Goal: Information Seeking & Learning: Learn about a topic

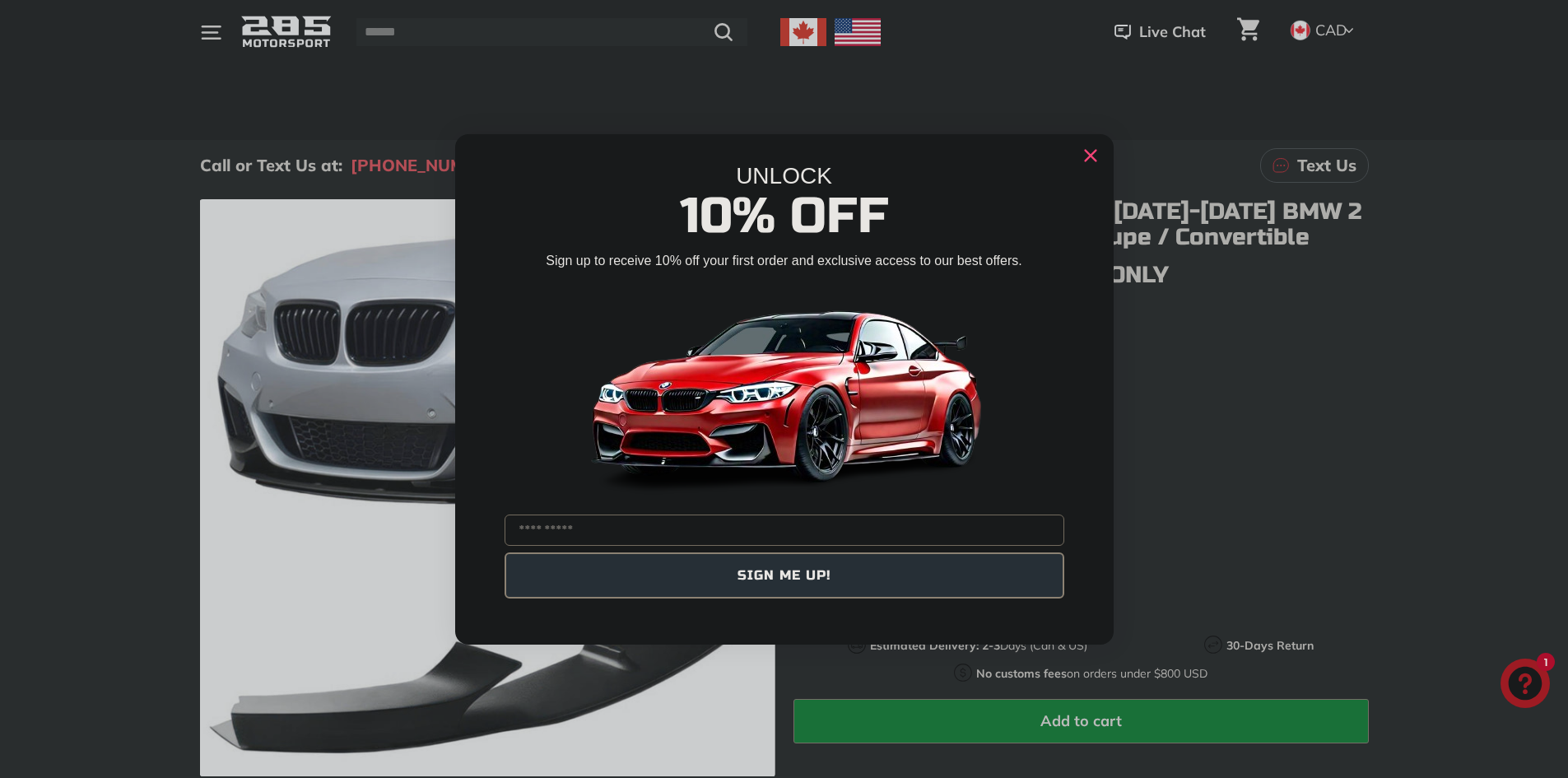
scroll to position [164, 0]
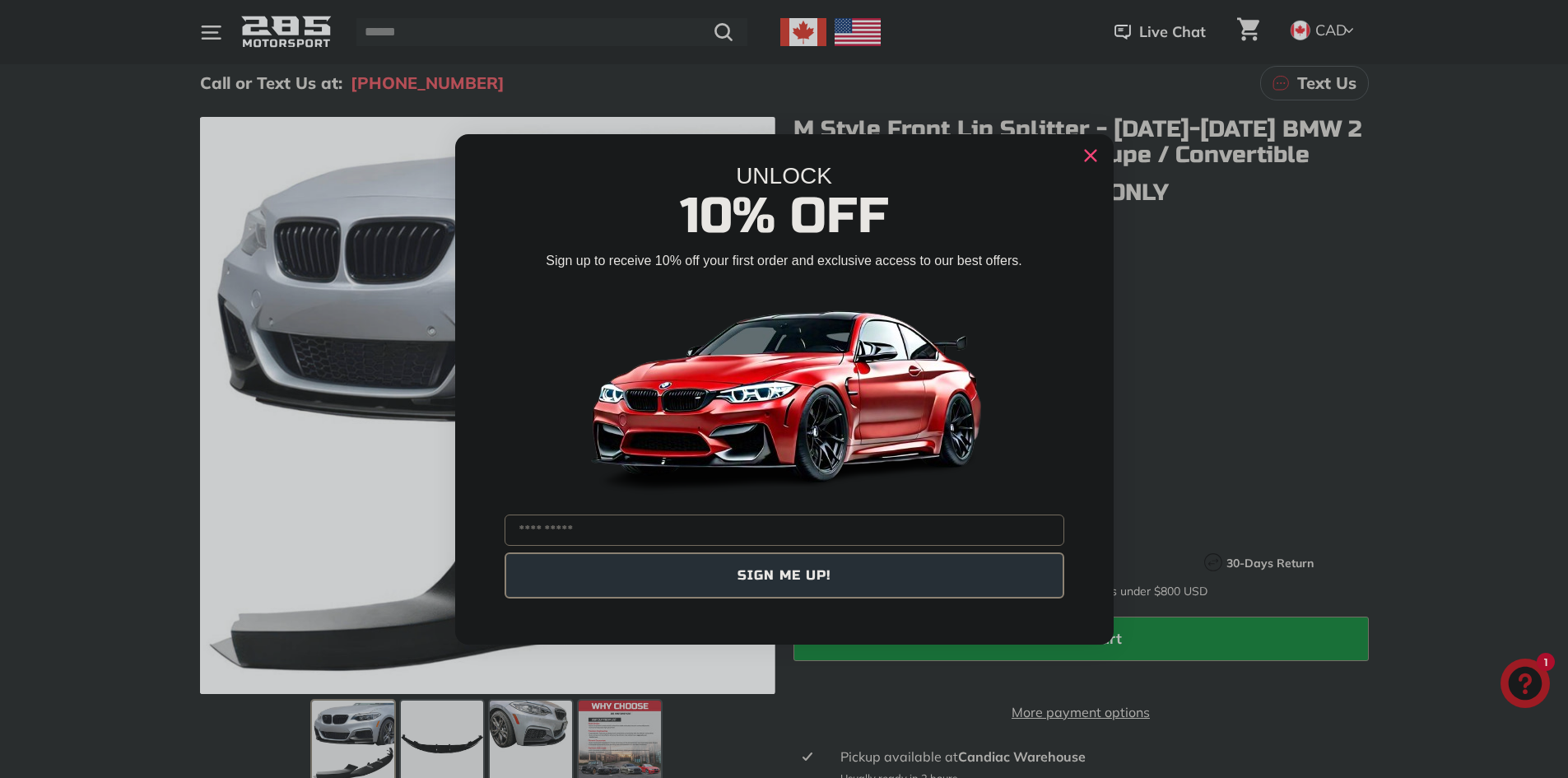
click at [1091, 157] on icon "Close dialog" at bounding box center [1090, 155] width 26 height 26
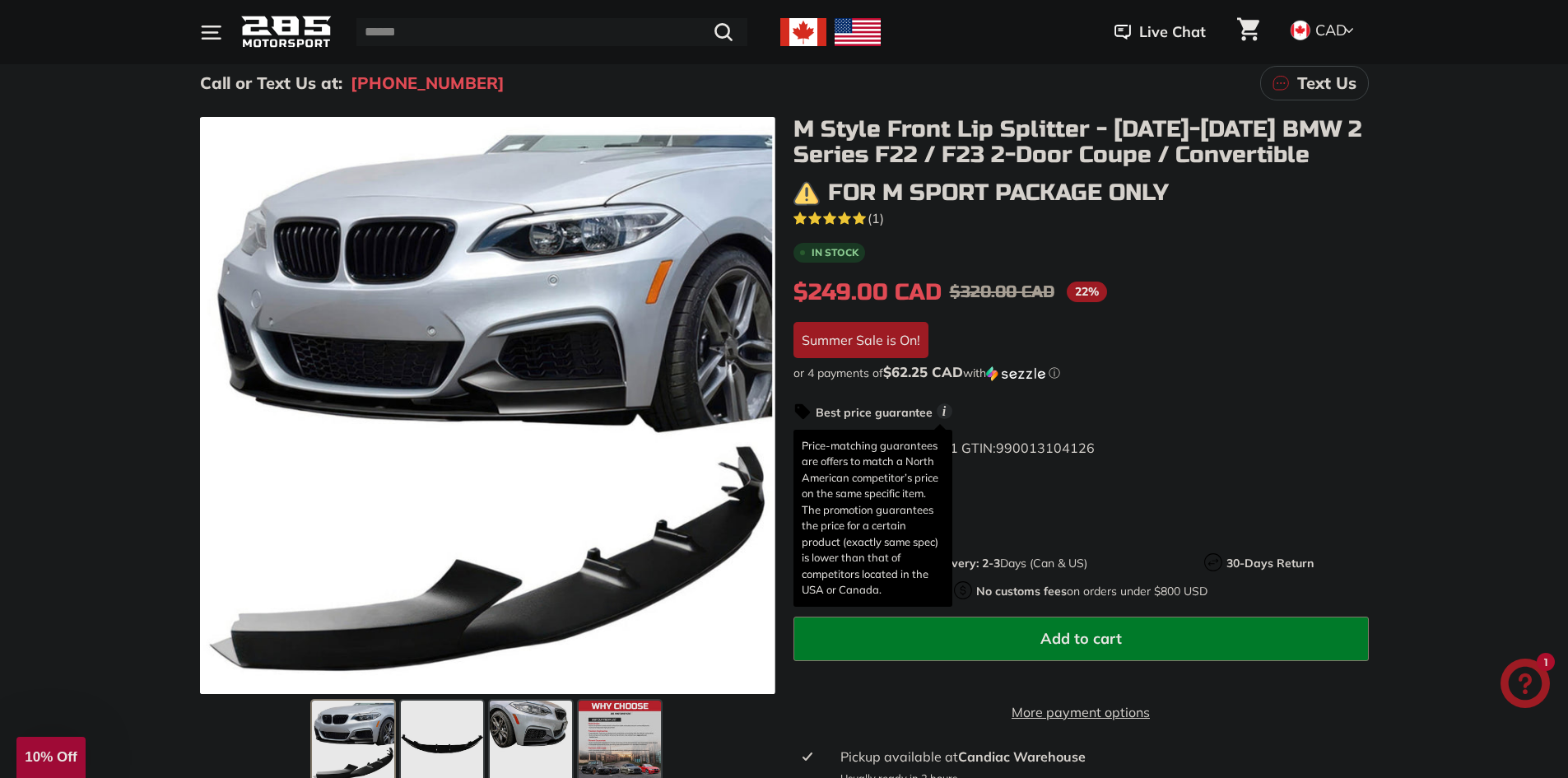
scroll to position [247, 0]
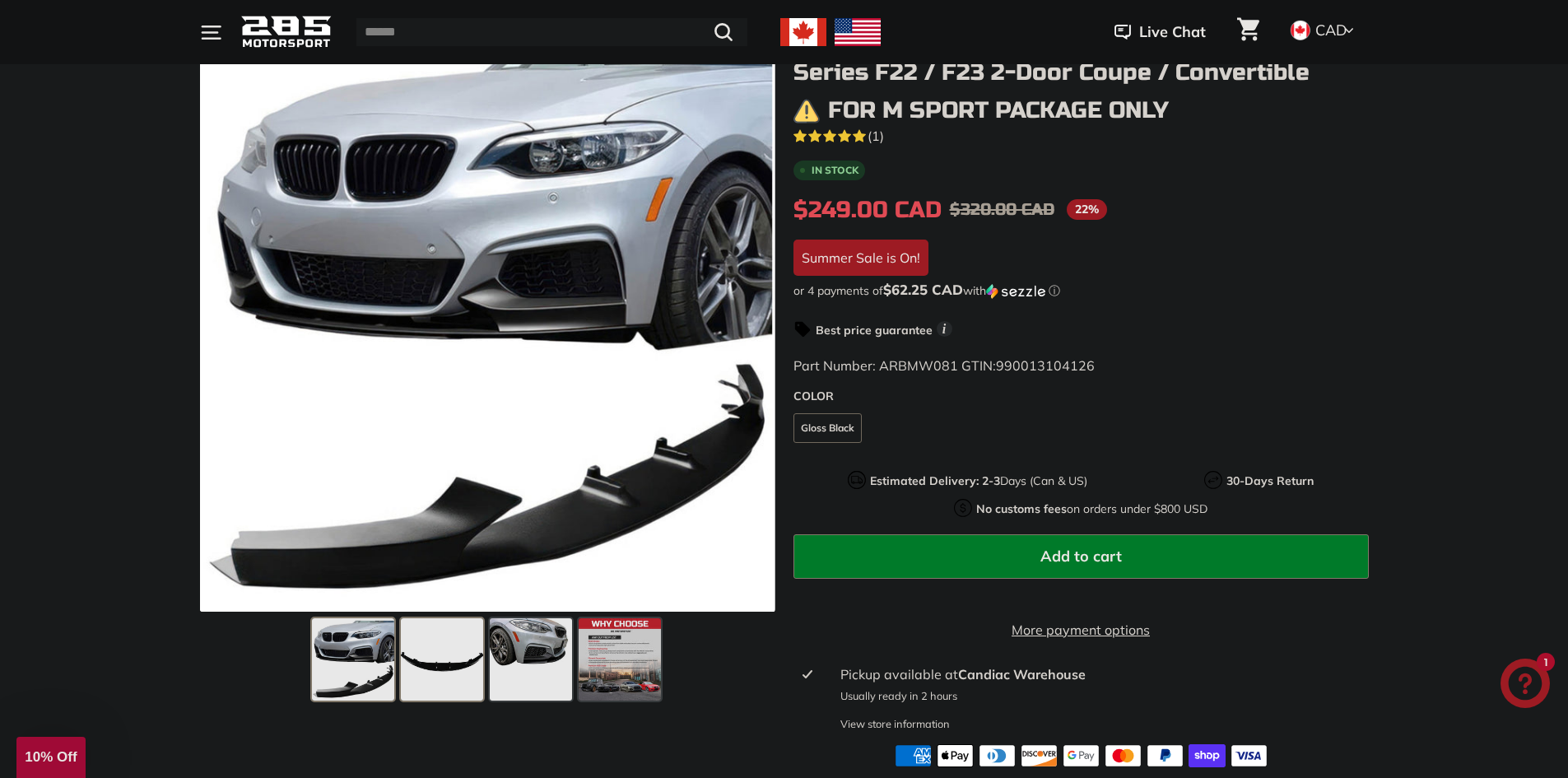
click at [465, 660] on span at bounding box center [442, 659] width 82 height 82
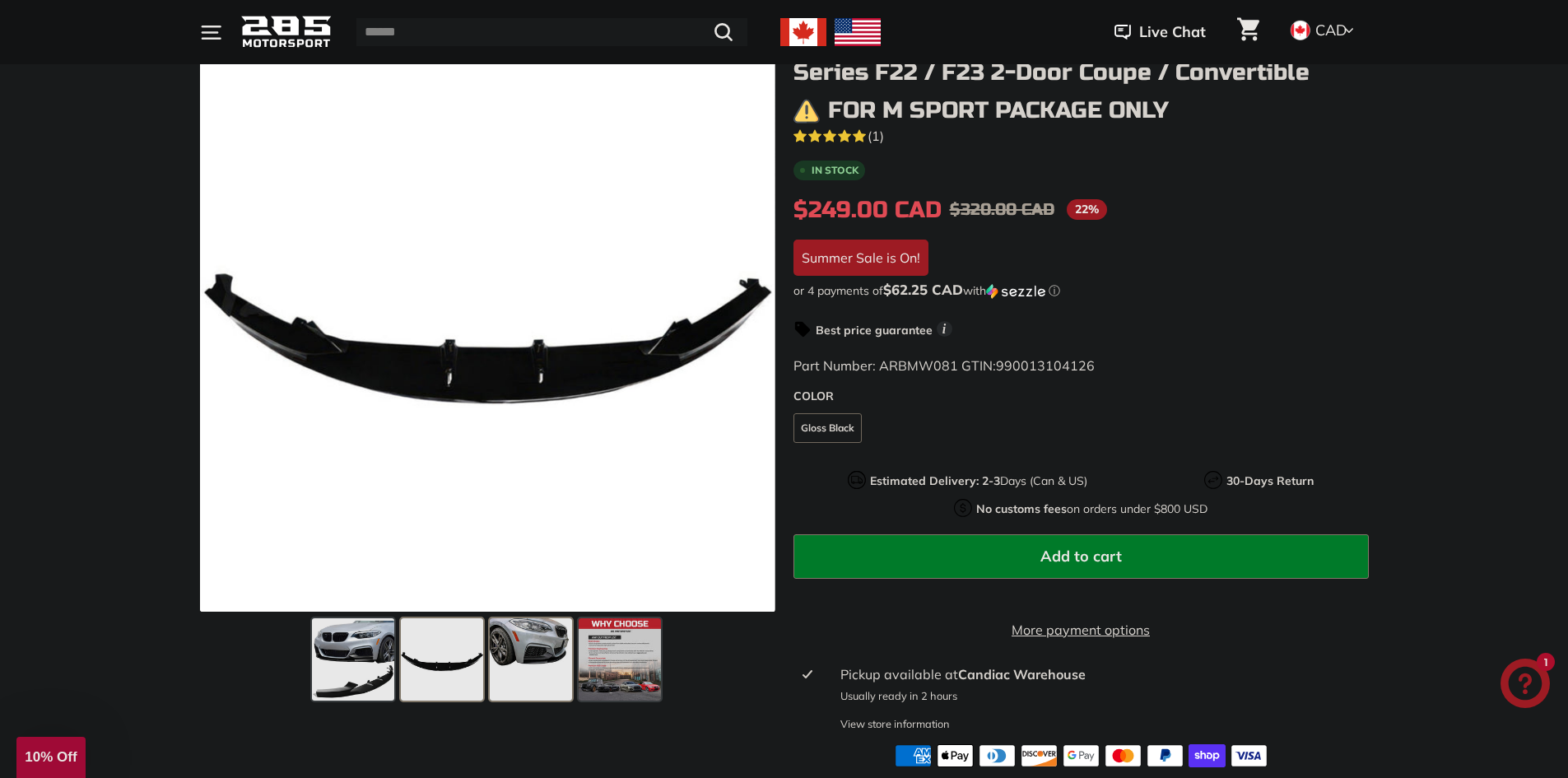
click at [519, 658] on span at bounding box center [530, 659] width 82 height 82
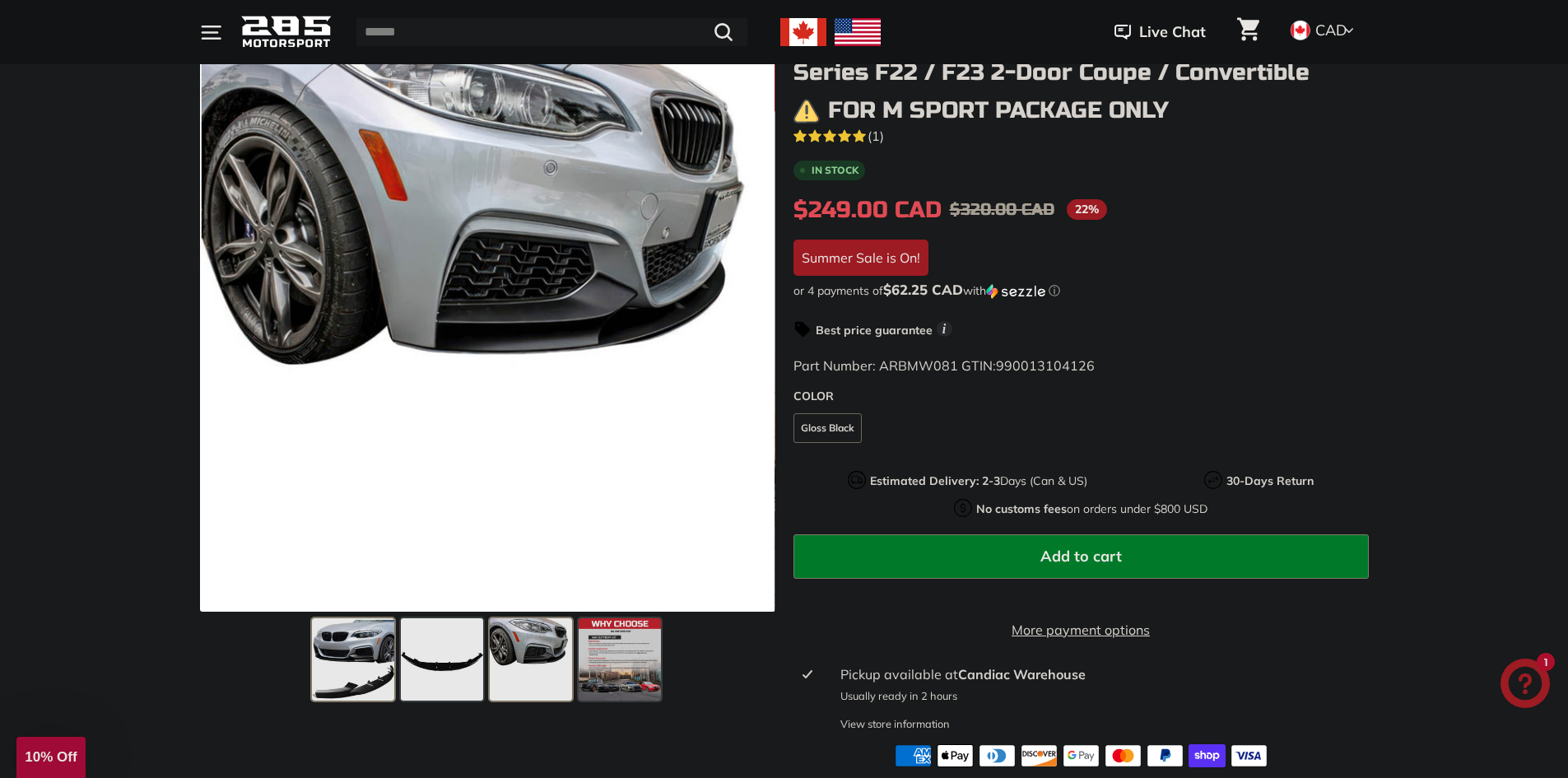
click at [358, 659] on span at bounding box center [353, 659] width 82 height 82
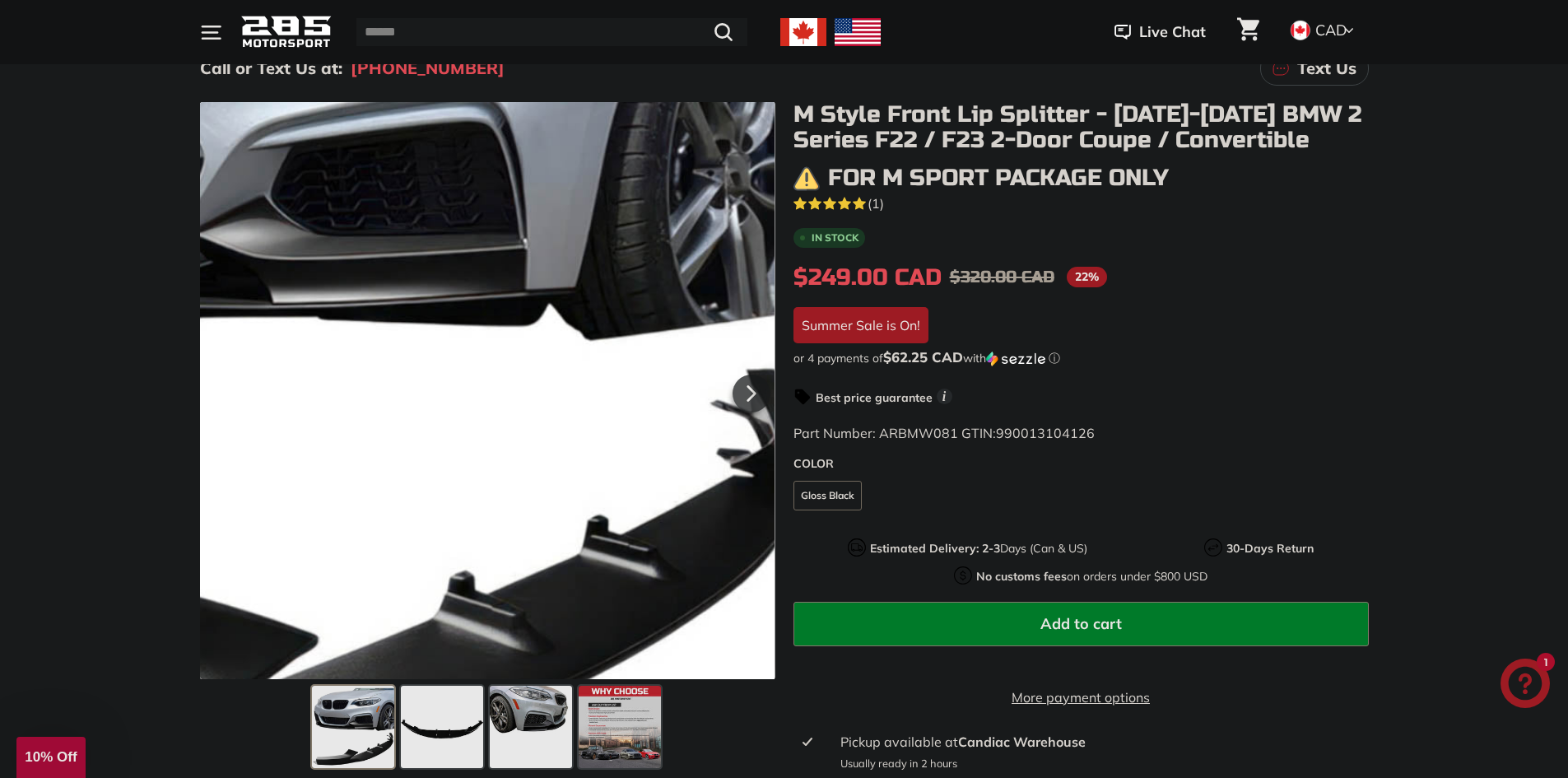
scroll to position [164, 0]
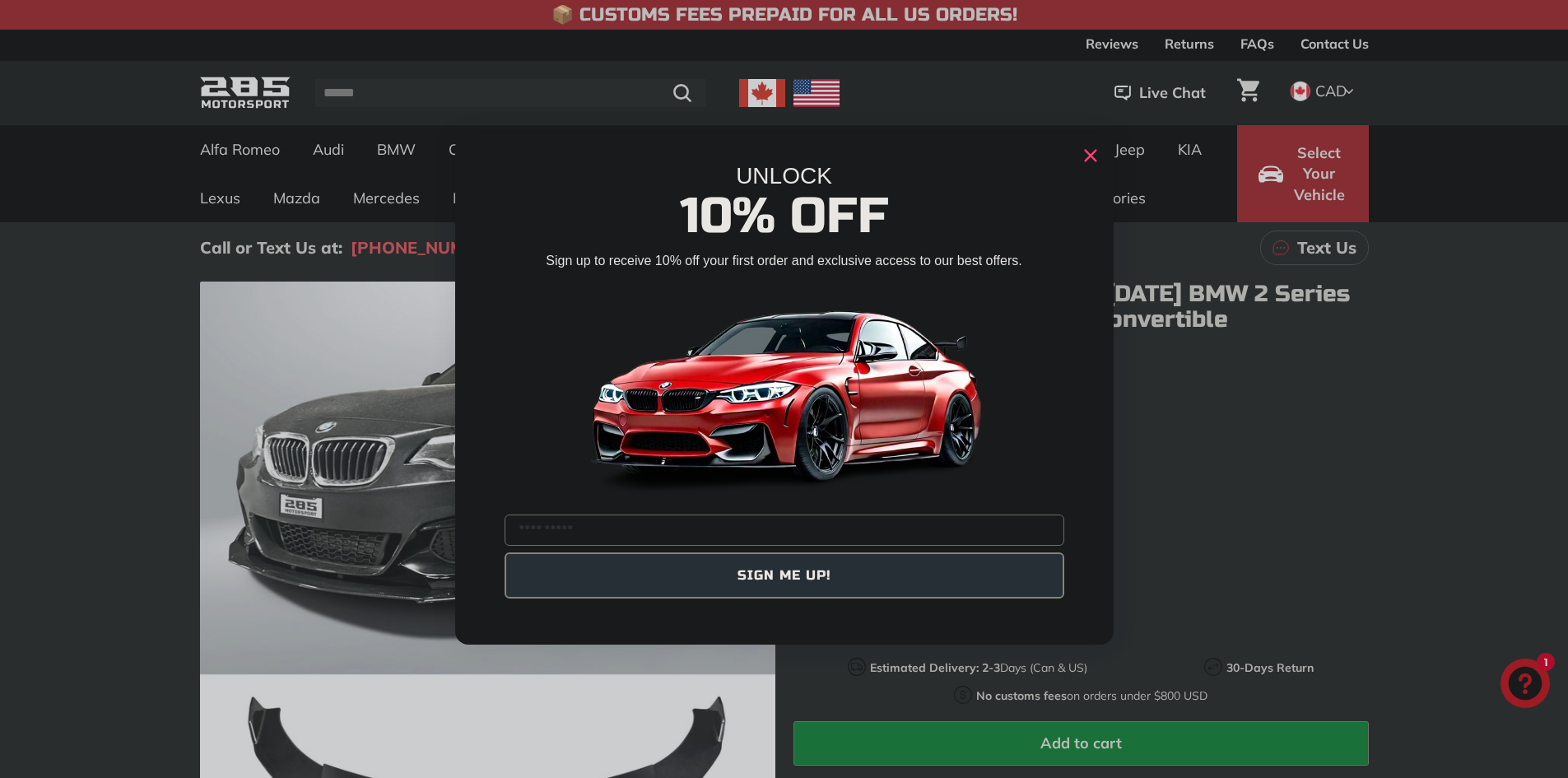
click at [1094, 159] on icon "Close dialog" at bounding box center [1090, 155] width 11 height 11
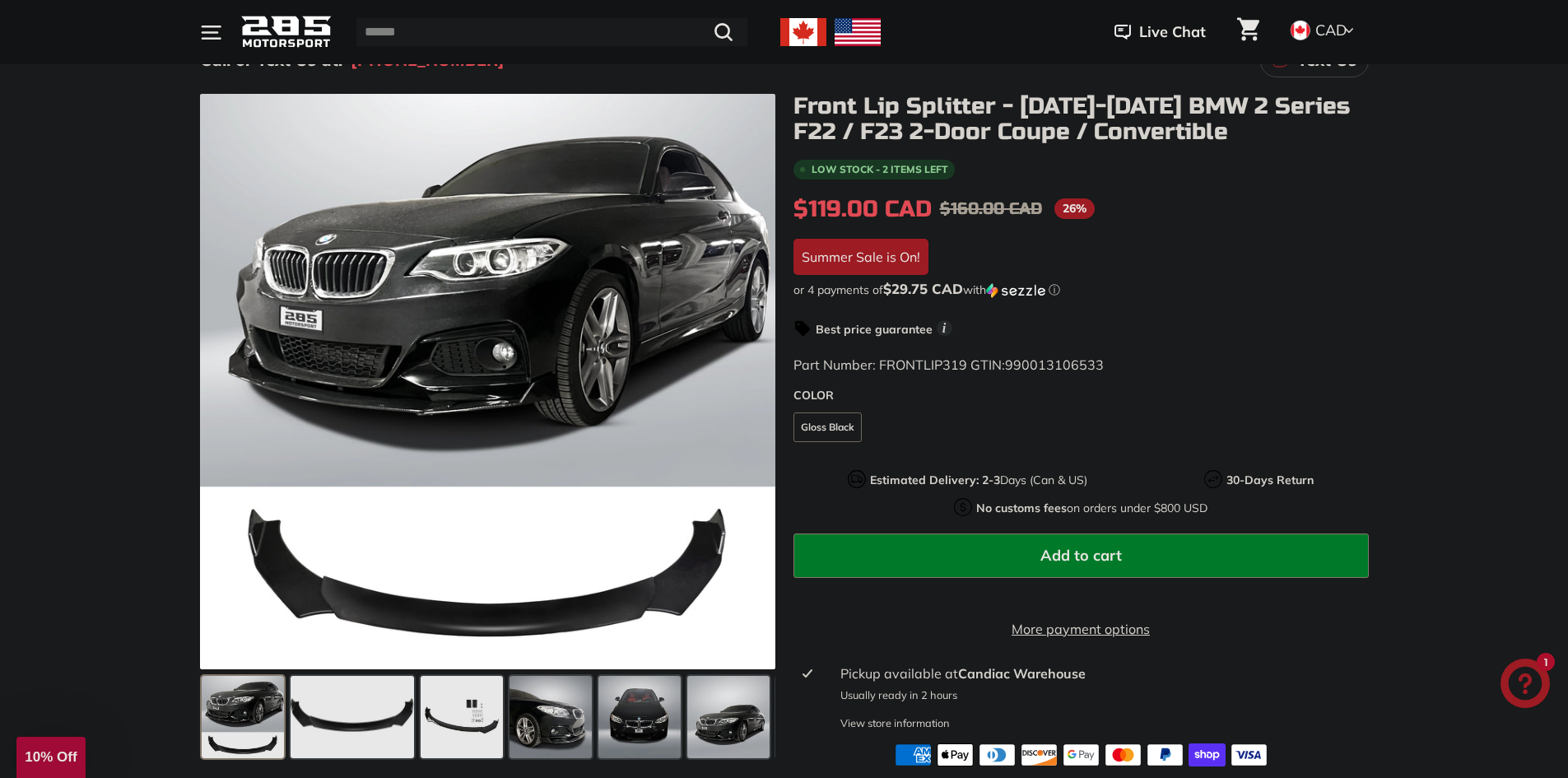
scroll to position [247, 0]
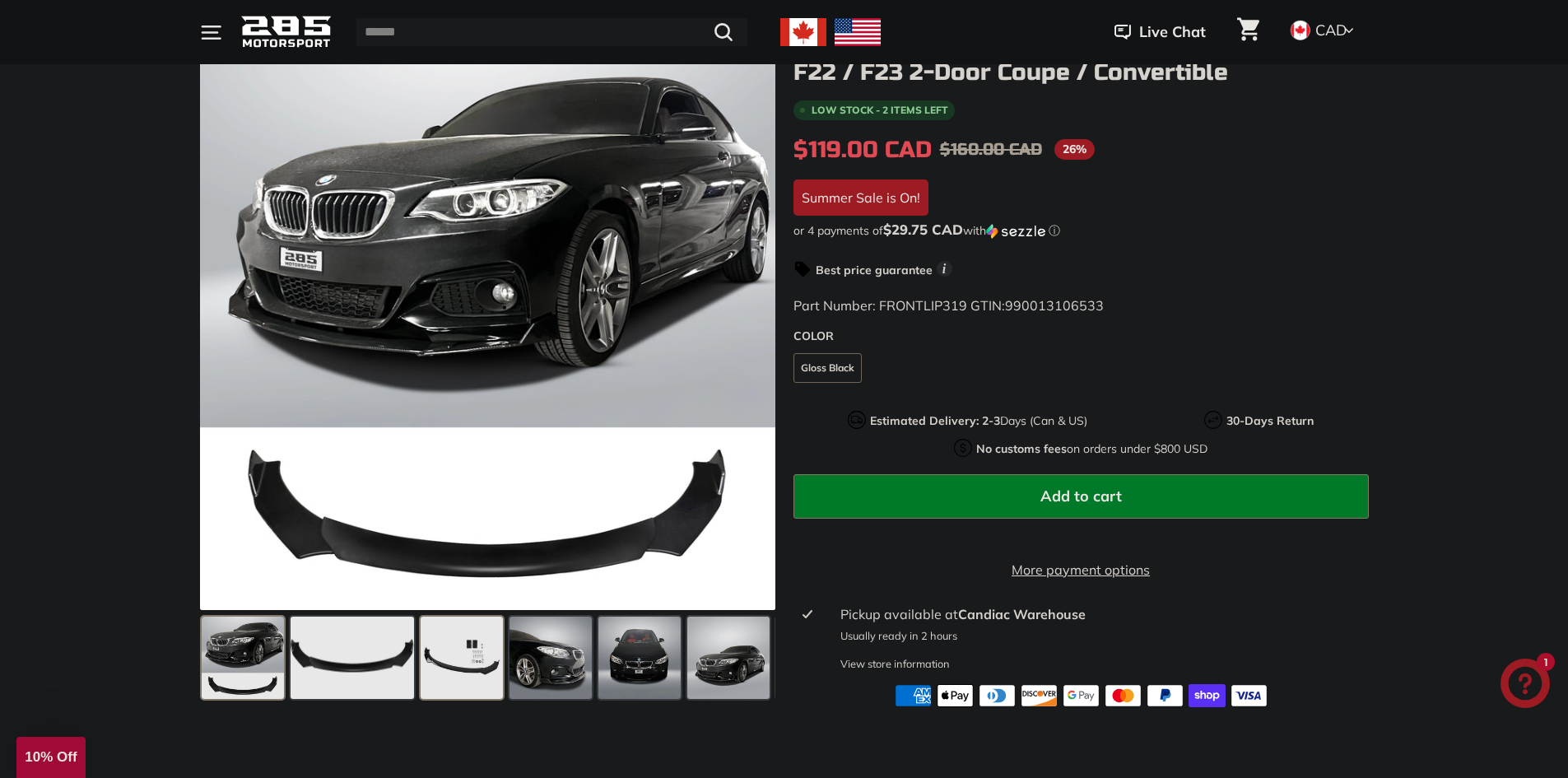
click at [456, 659] on span at bounding box center [461, 657] width 82 height 82
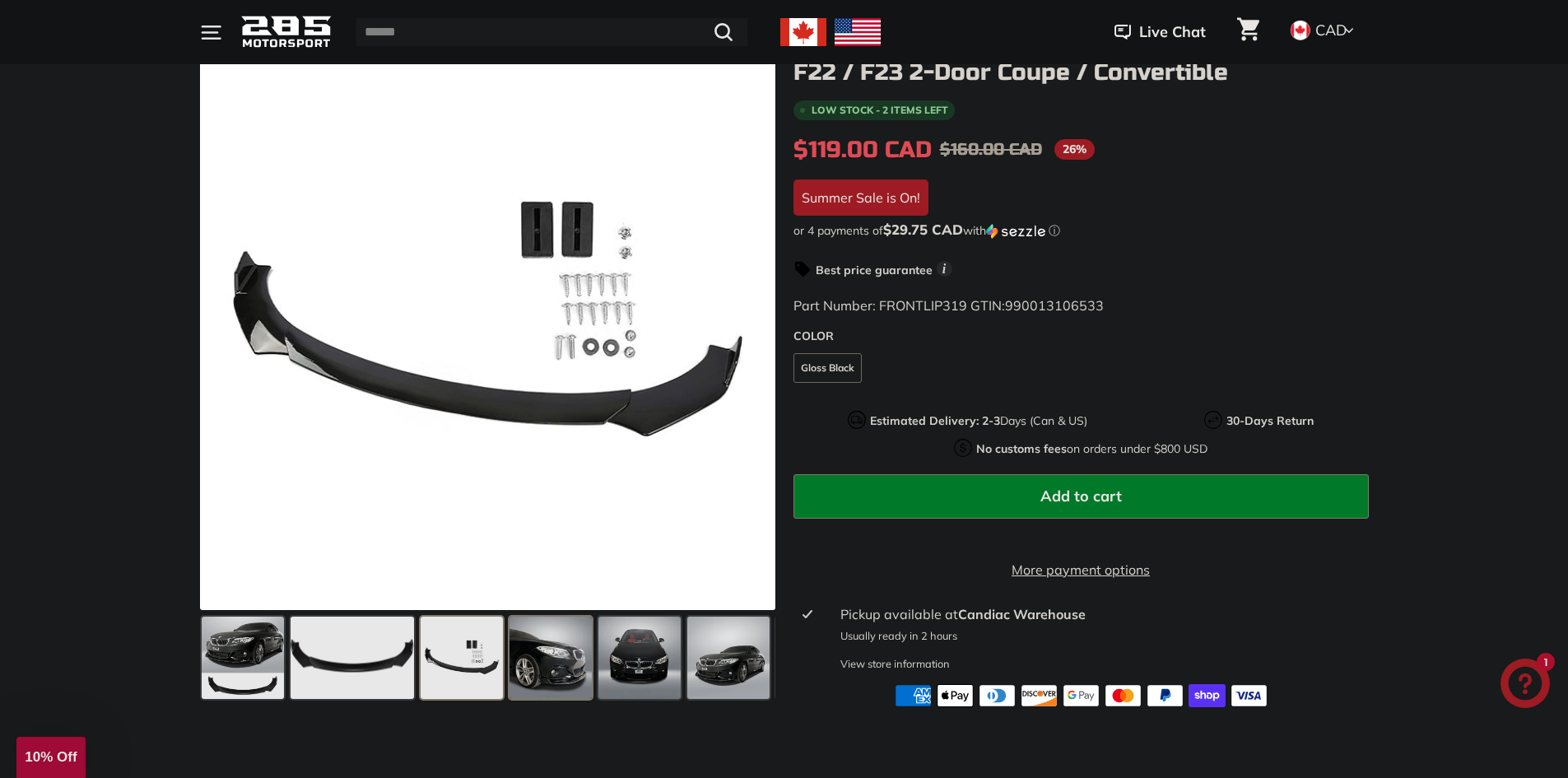
click at [578, 665] on span at bounding box center [550, 657] width 82 height 82
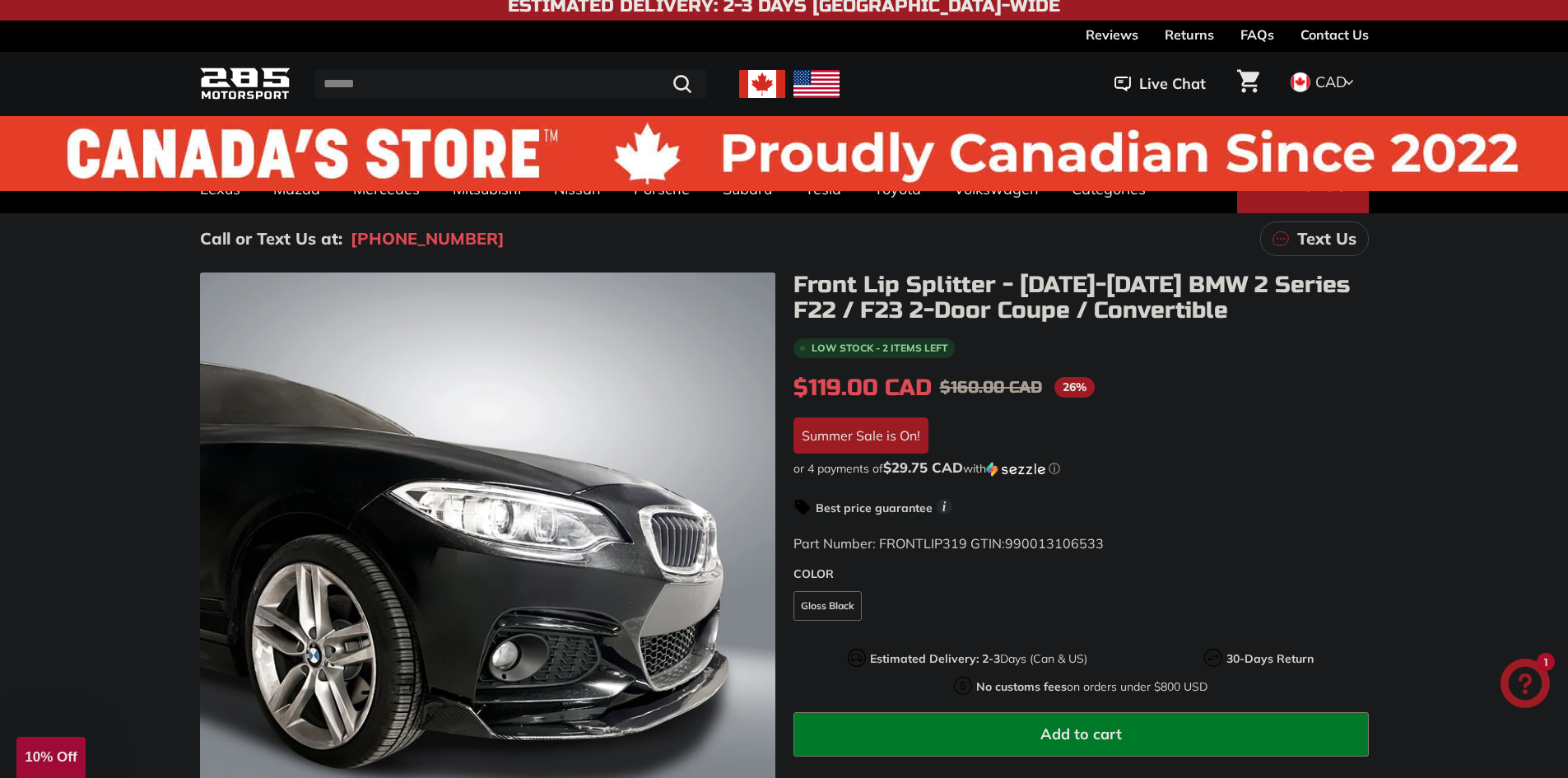
scroll to position [0, 0]
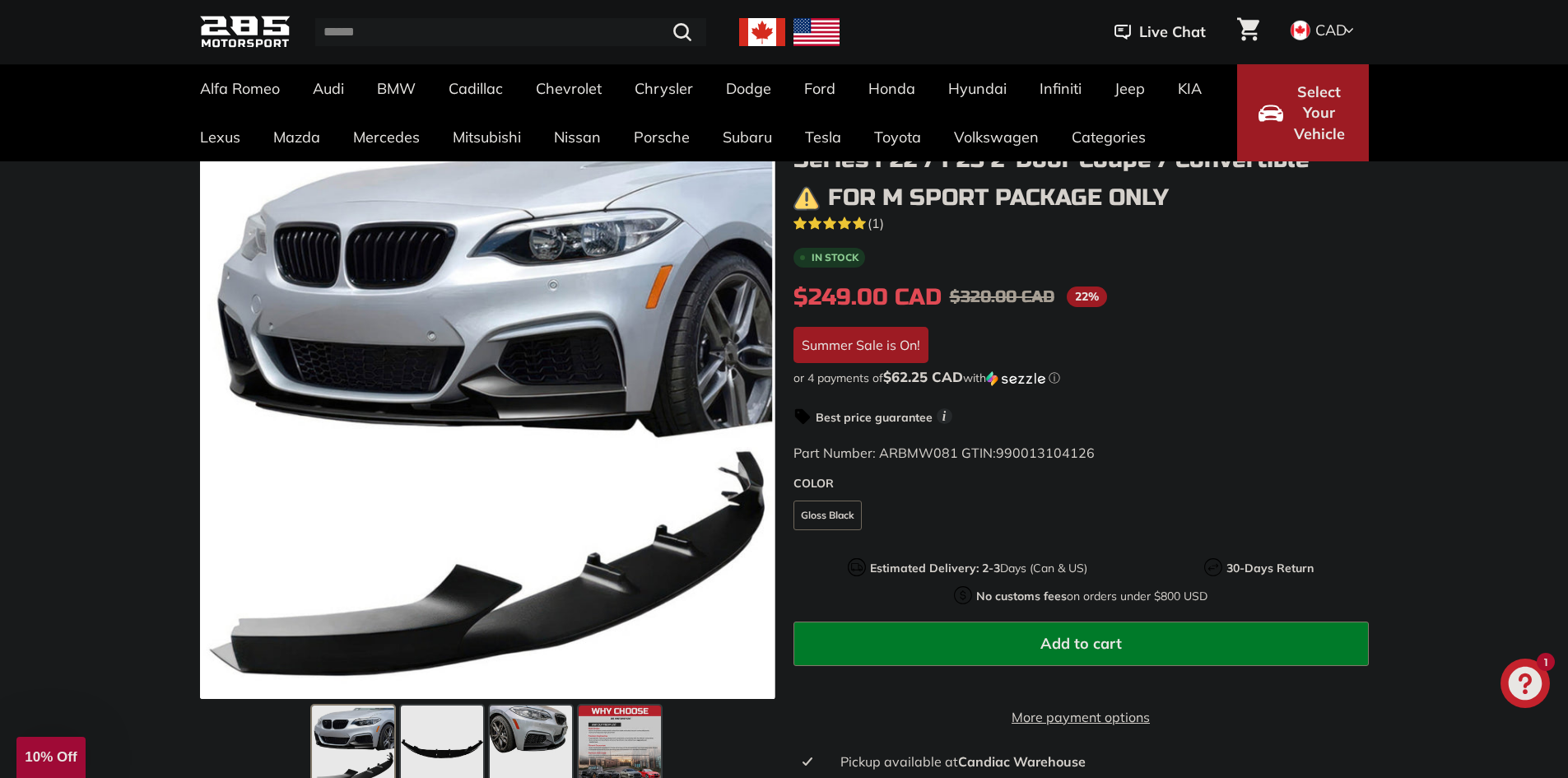
scroll to position [164, 0]
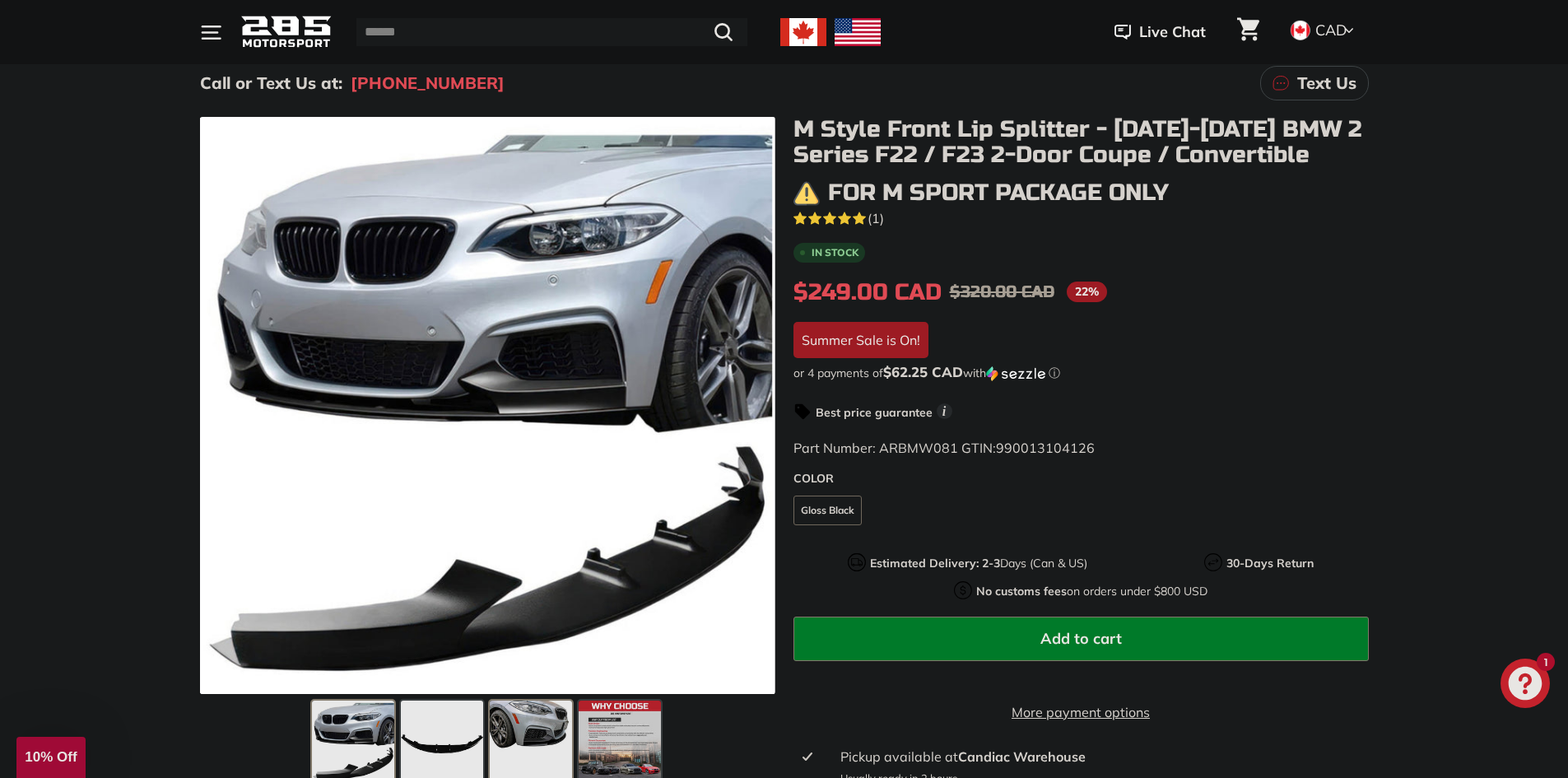
click at [550, 748] on span at bounding box center [530, 741] width 82 height 82
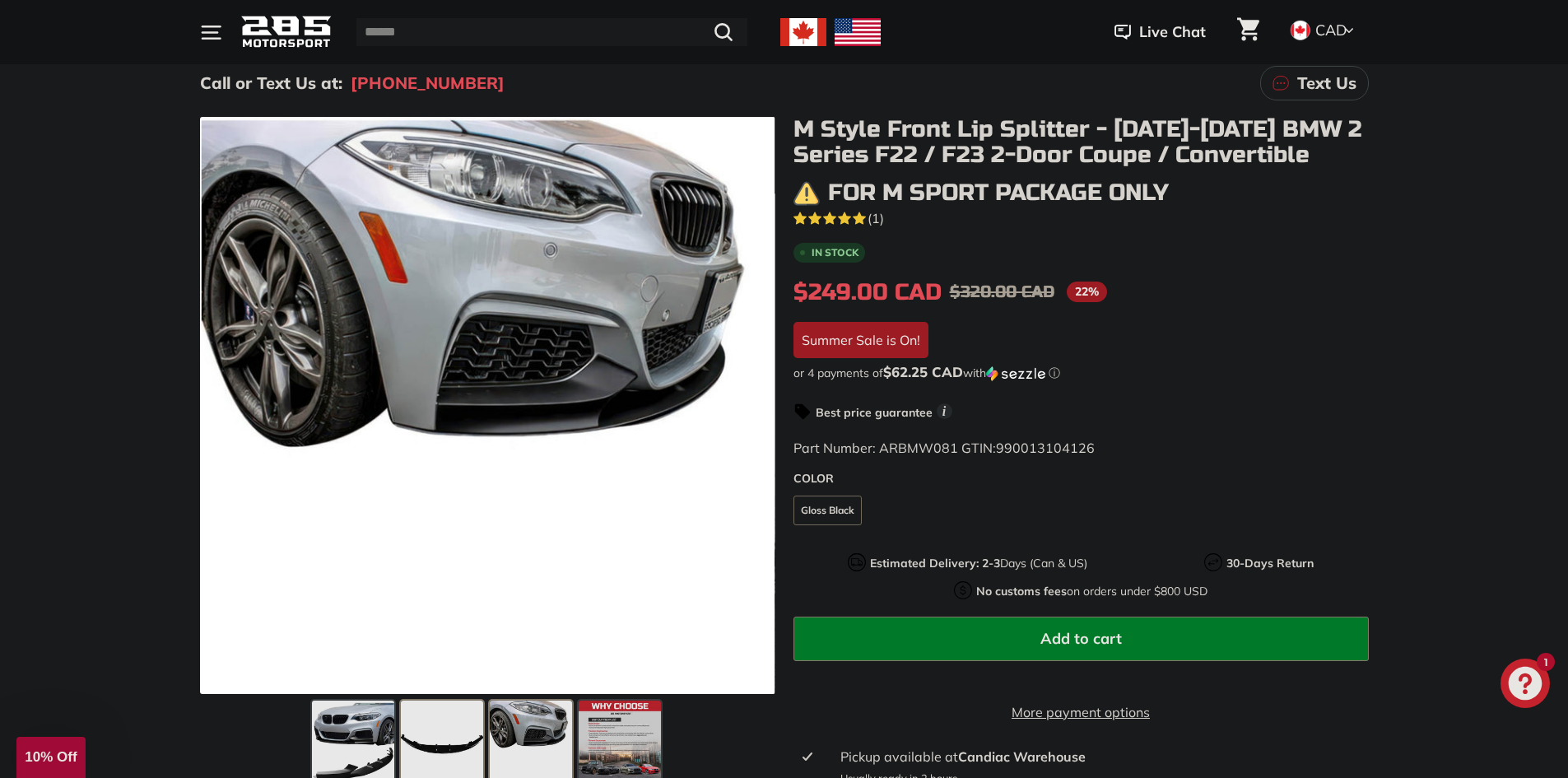
click at [454, 737] on span at bounding box center [442, 741] width 82 height 82
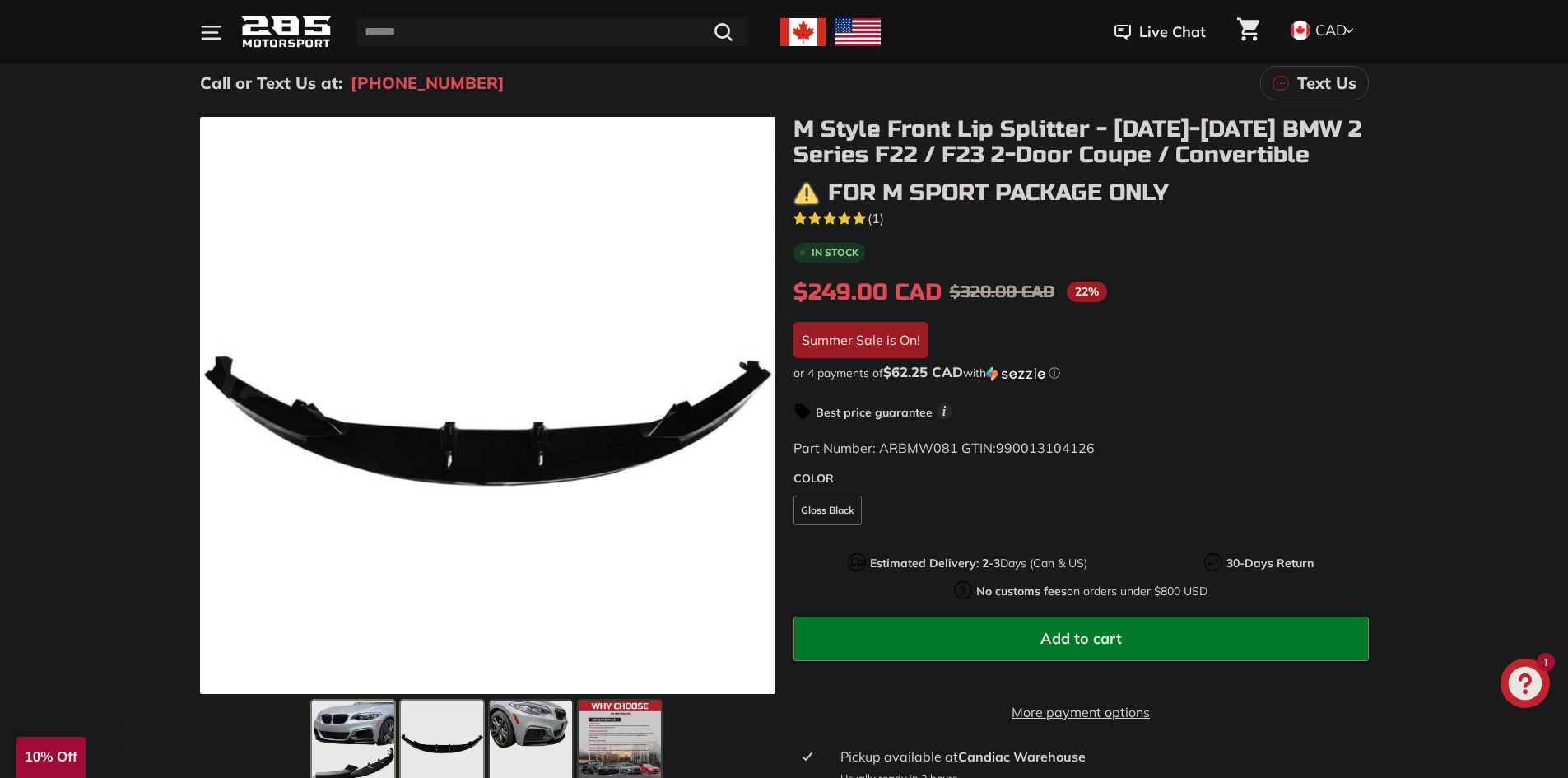
click at [365, 740] on span at bounding box center [353, 741] width 82 height 82
